Goal: Check status: Check status

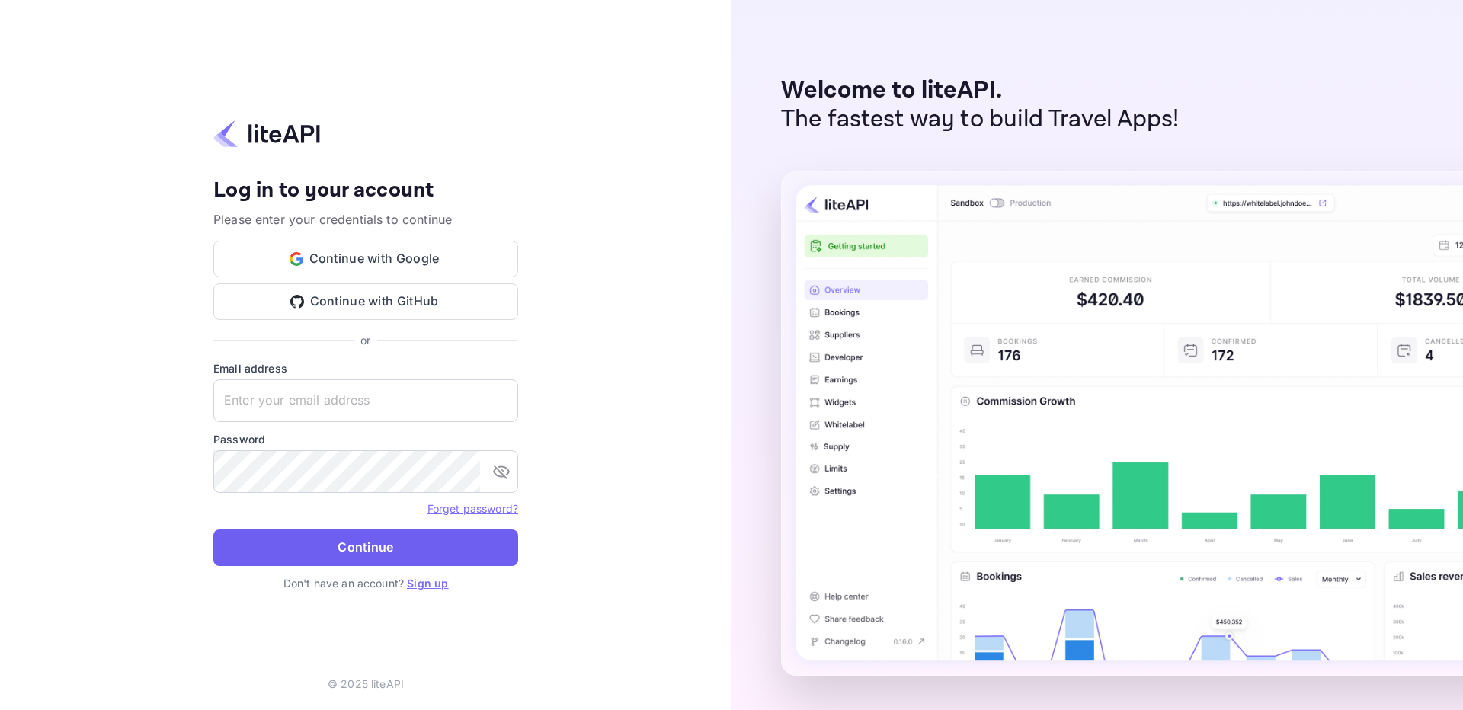
type input "[EMAIL_ADDRESS][DOMAIN_NAME]"
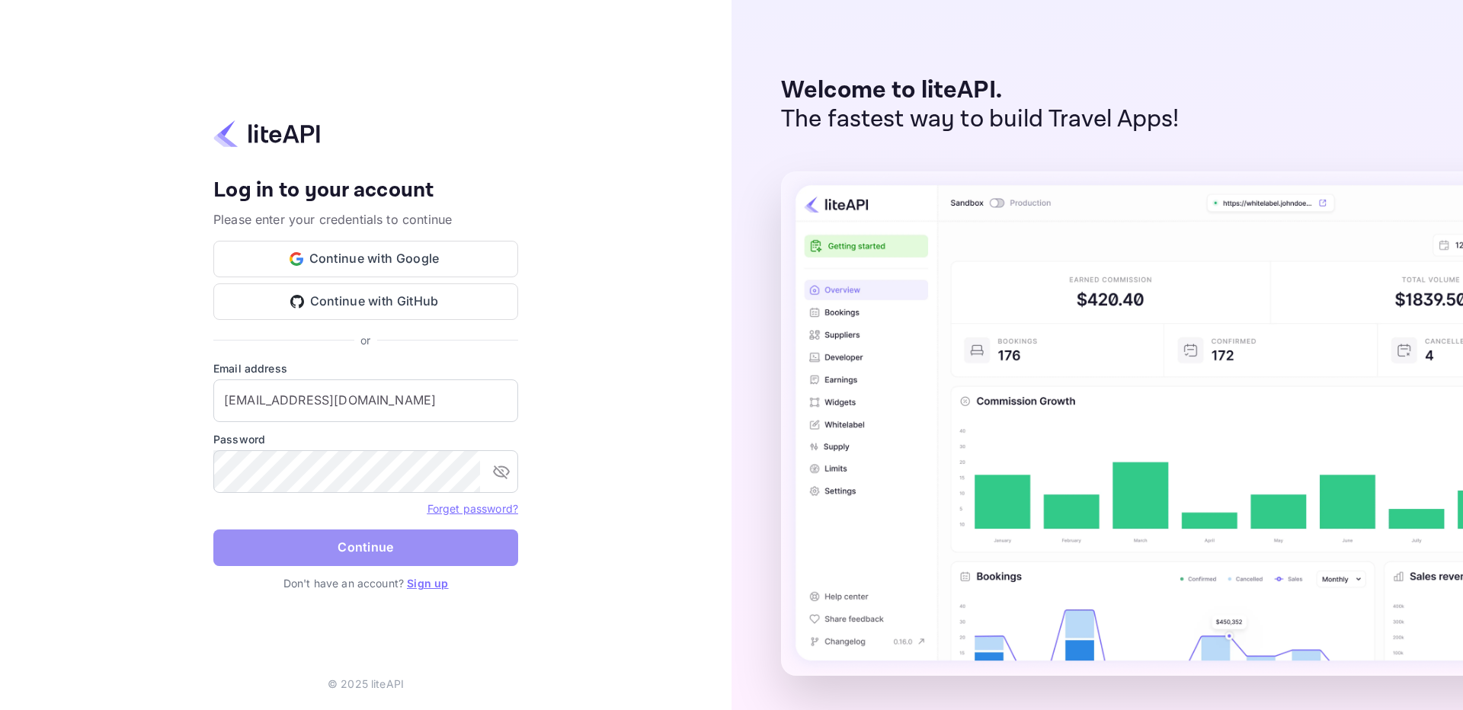
click at [469, 549] on button "Continue" at bounding box center [365, 548] width 305 height 37
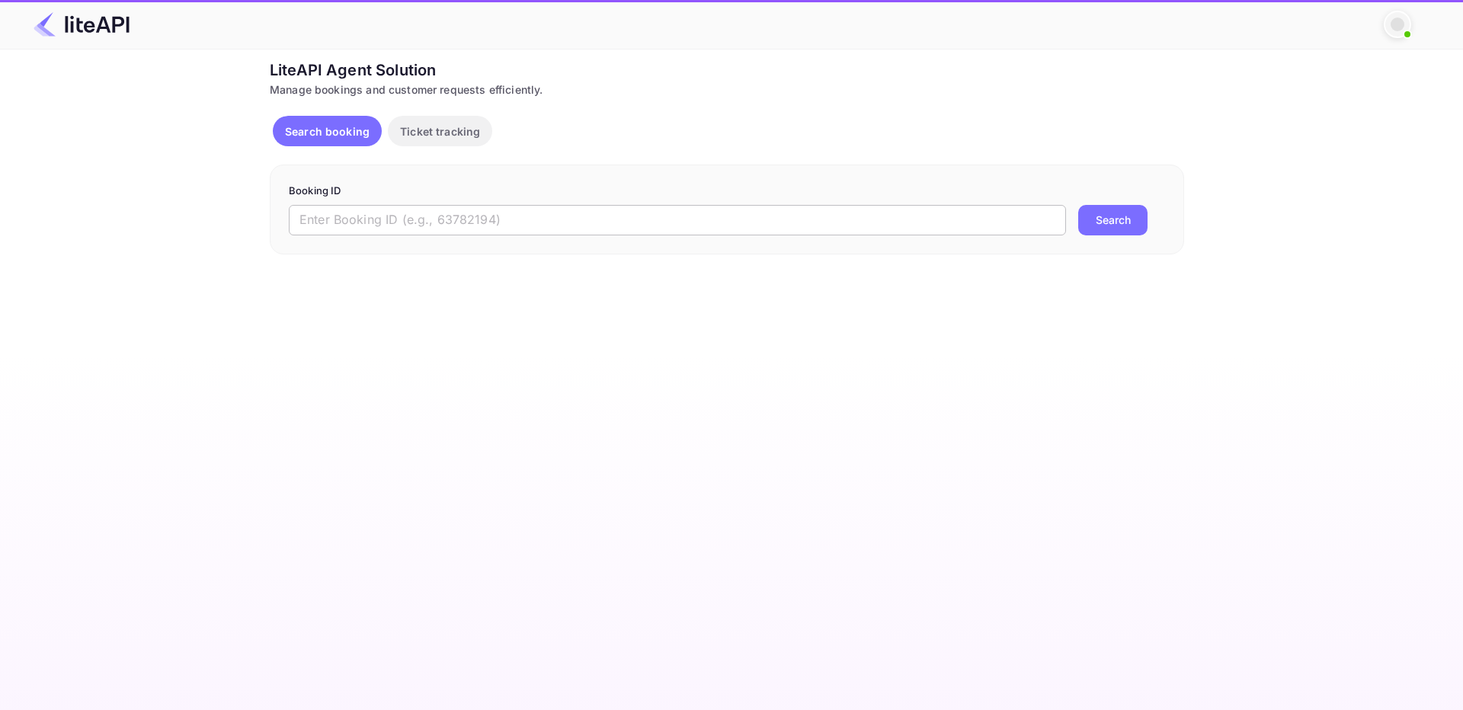
drag, startPoint x: 546, startPoint y: 216, endPoint x: 557, endPoint y: 221, distance: 12.6
click at [556, 221] on input "text" at bounding box center [677, 220] width 777 height 30
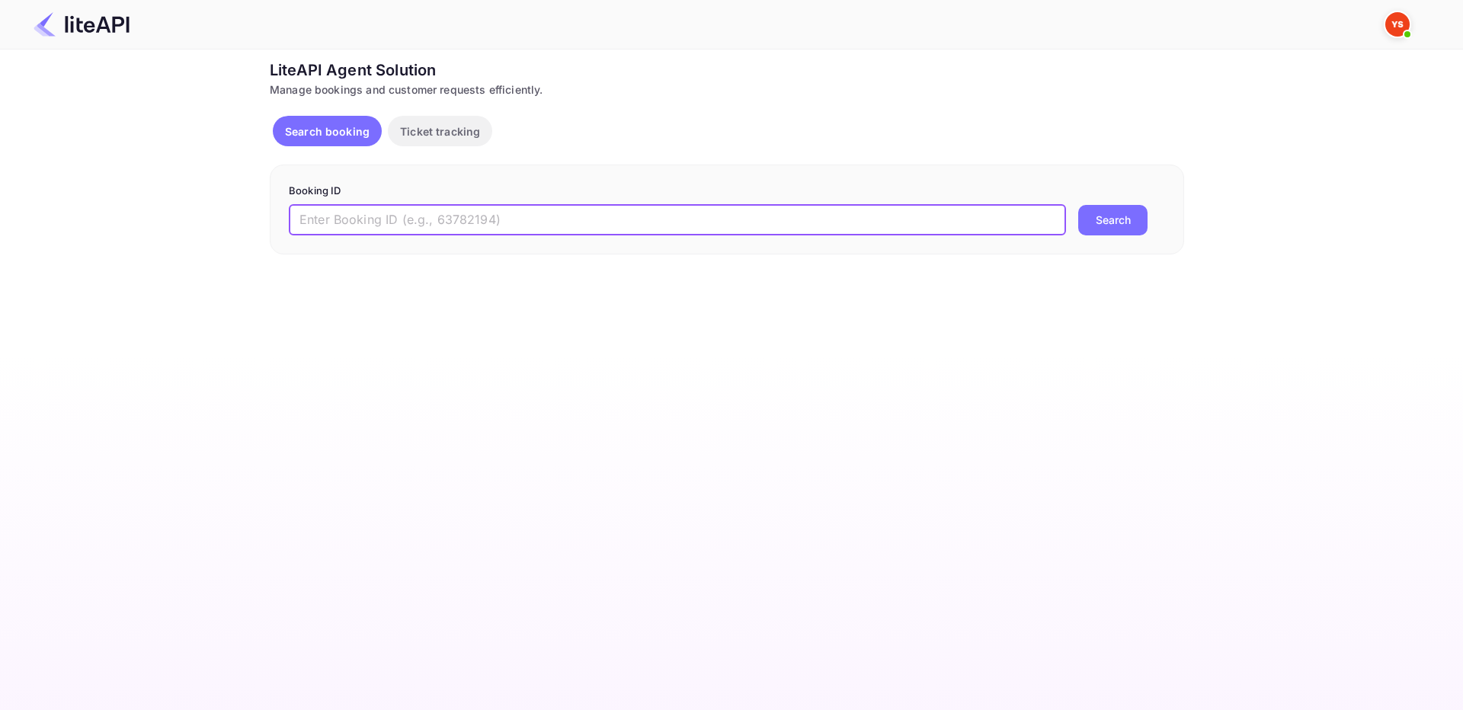
paste input "9149687"
type input "9149687"
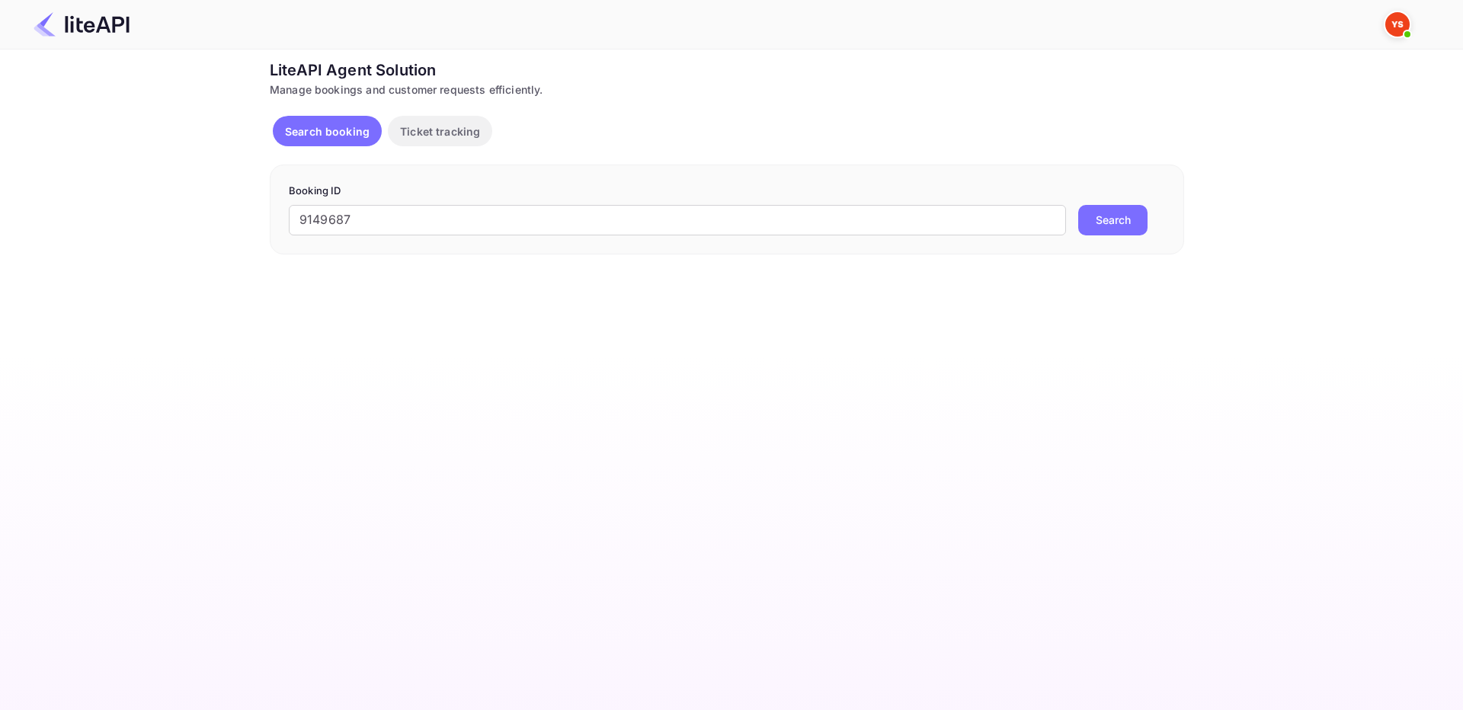
click at [1116, 219] on button "Search" at bounding box center [1112, 220] width 69 height 30
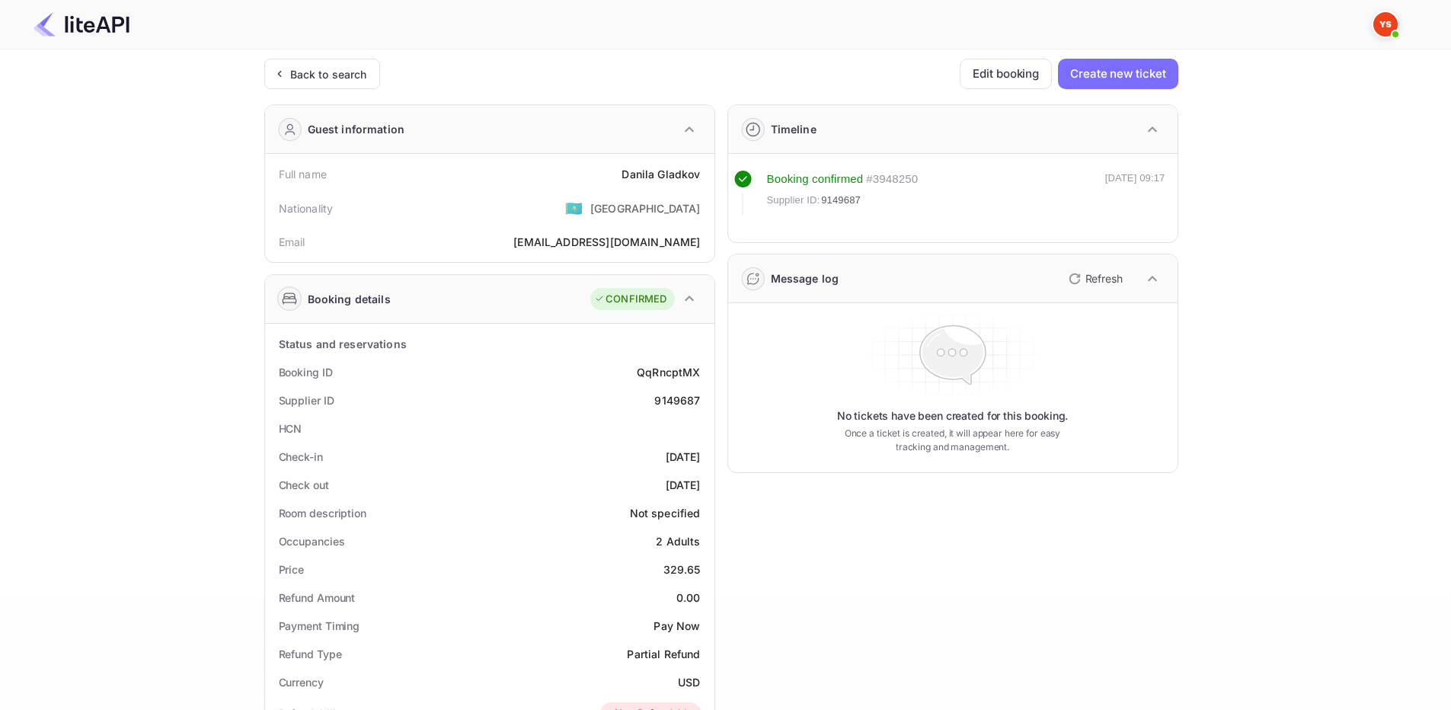
click at [1118, 279] on p "Refresh" at bounding box center [1104, 278] width 37 height 16
click at [1149, 286] on icon "button" at bounding box center [1153, 279] width 18 height 18
click at [1147, 285] on icon "button" at bounding box center [1153, 279] width 18 height 18
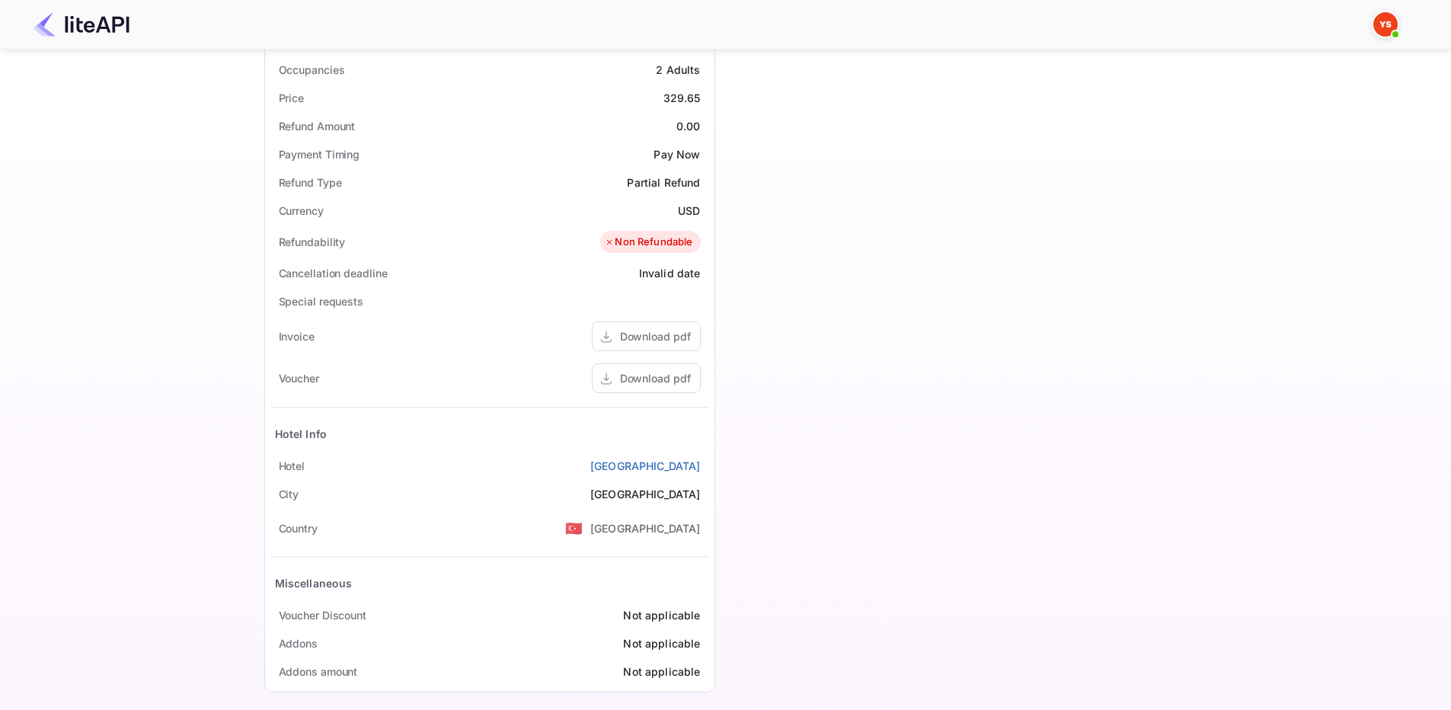
scroll to position [483, 0]
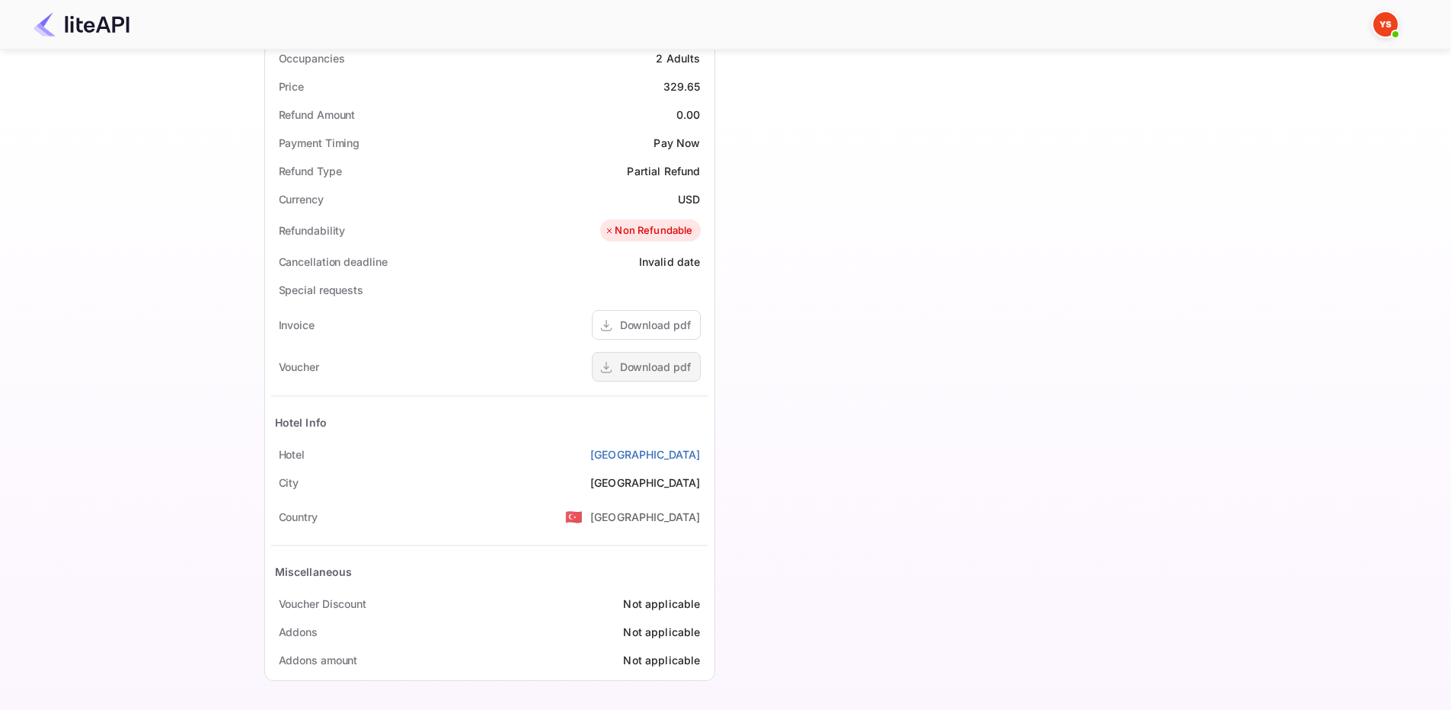
click at [625, 367] on div "Download pdf" at bounding box center [655, 367] width 71 height 16
